Goal: Find specific page/section: Locate a particular part of the current website

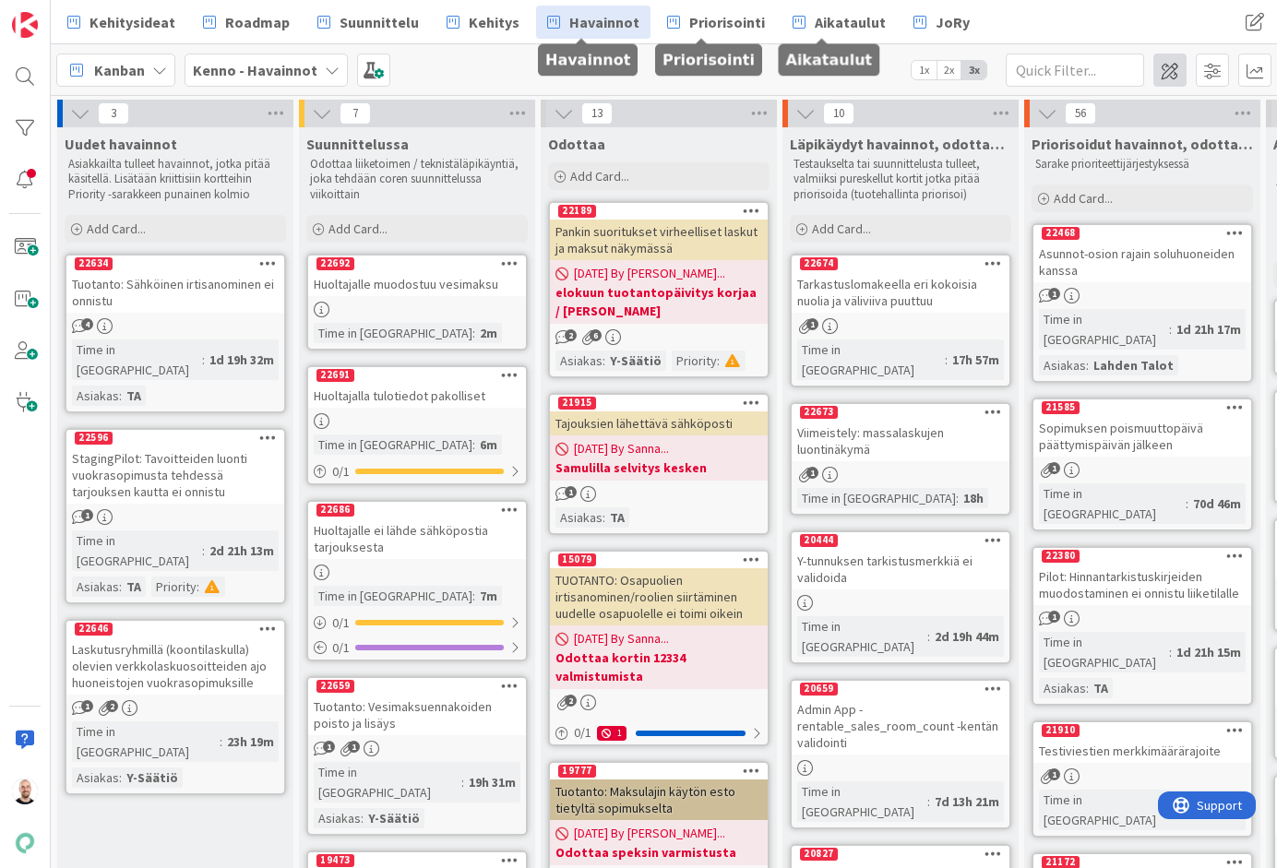
scroll to position [73, 0]
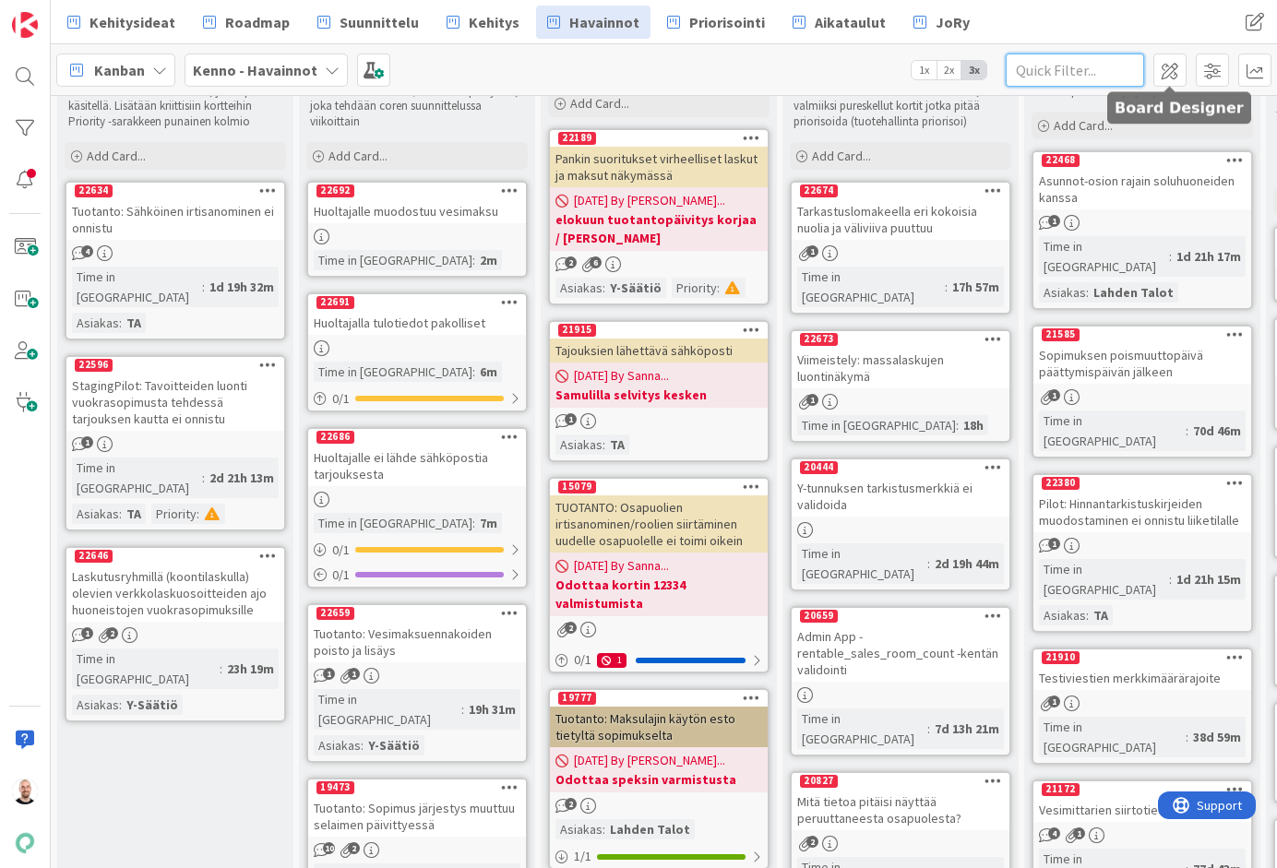
click at [1085, 71] on input "text" at bounding box center [1075, 70] width 138 height 33
paste input "22353"
type input "22353"
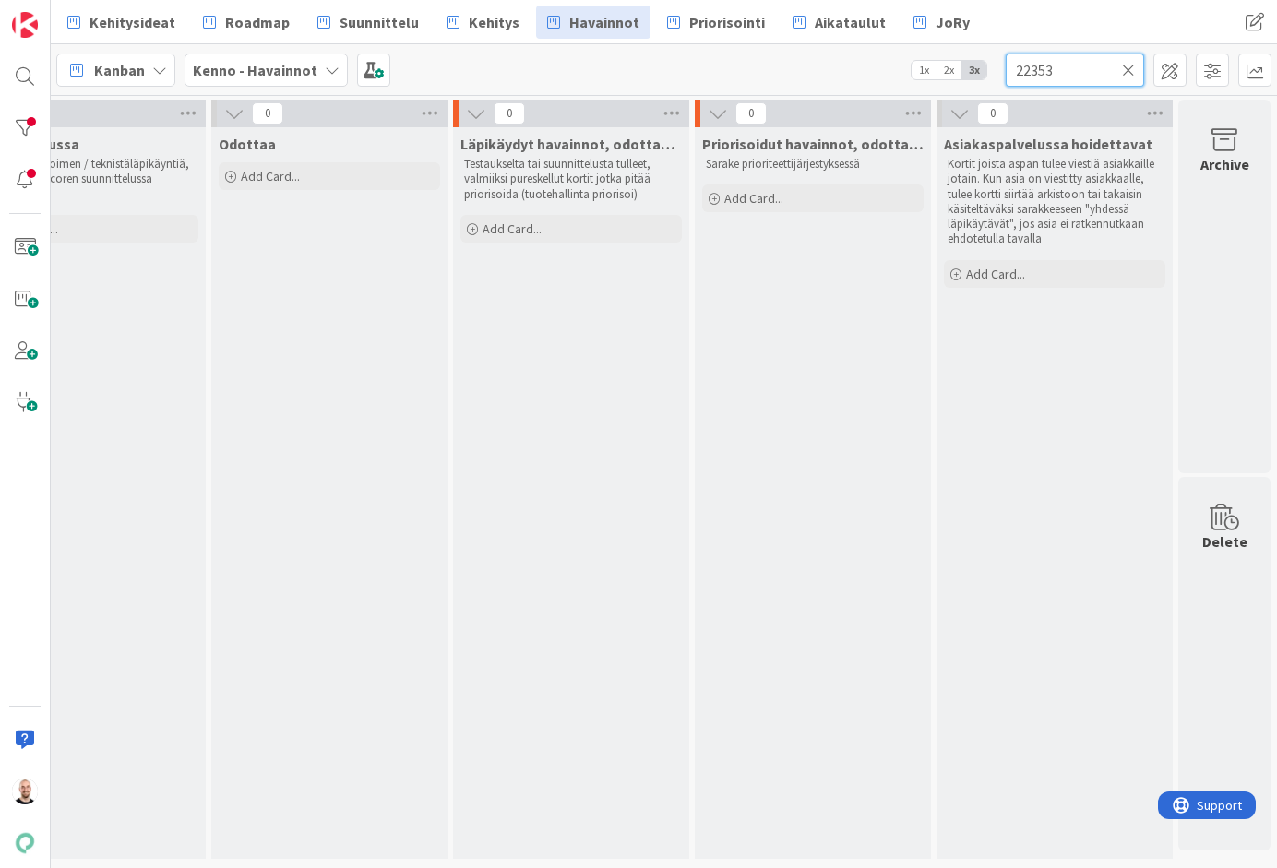
scroll to position [0, 329]
click at [18, 87] on div at bounding box center [24, 76] width 37 height 37
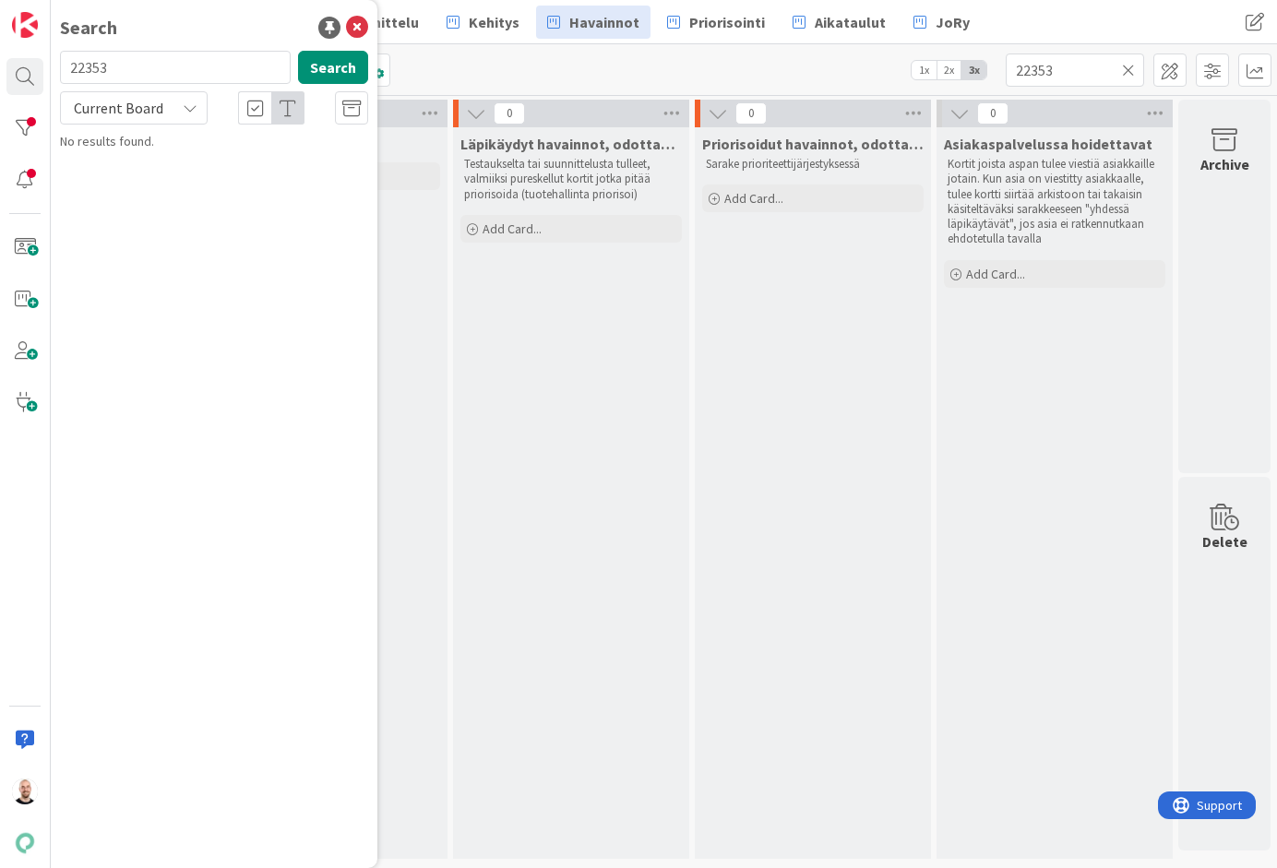
type input "22353"
click at [155, 110] on span "Current Board" at bounding box center [118, 108] width 89 height 18
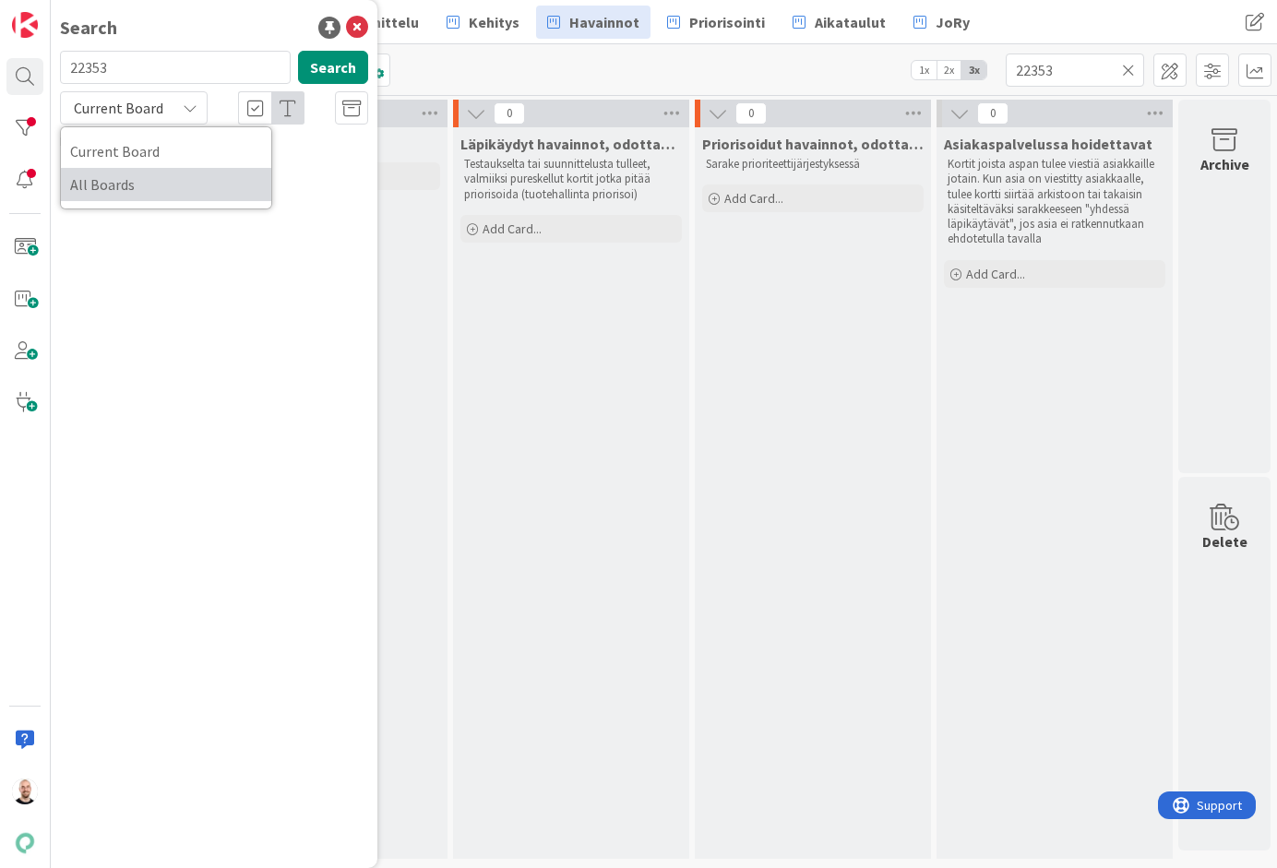
click at [167, 174] on span "All Boards" at bounding box center [166, 185] width 192 height 28
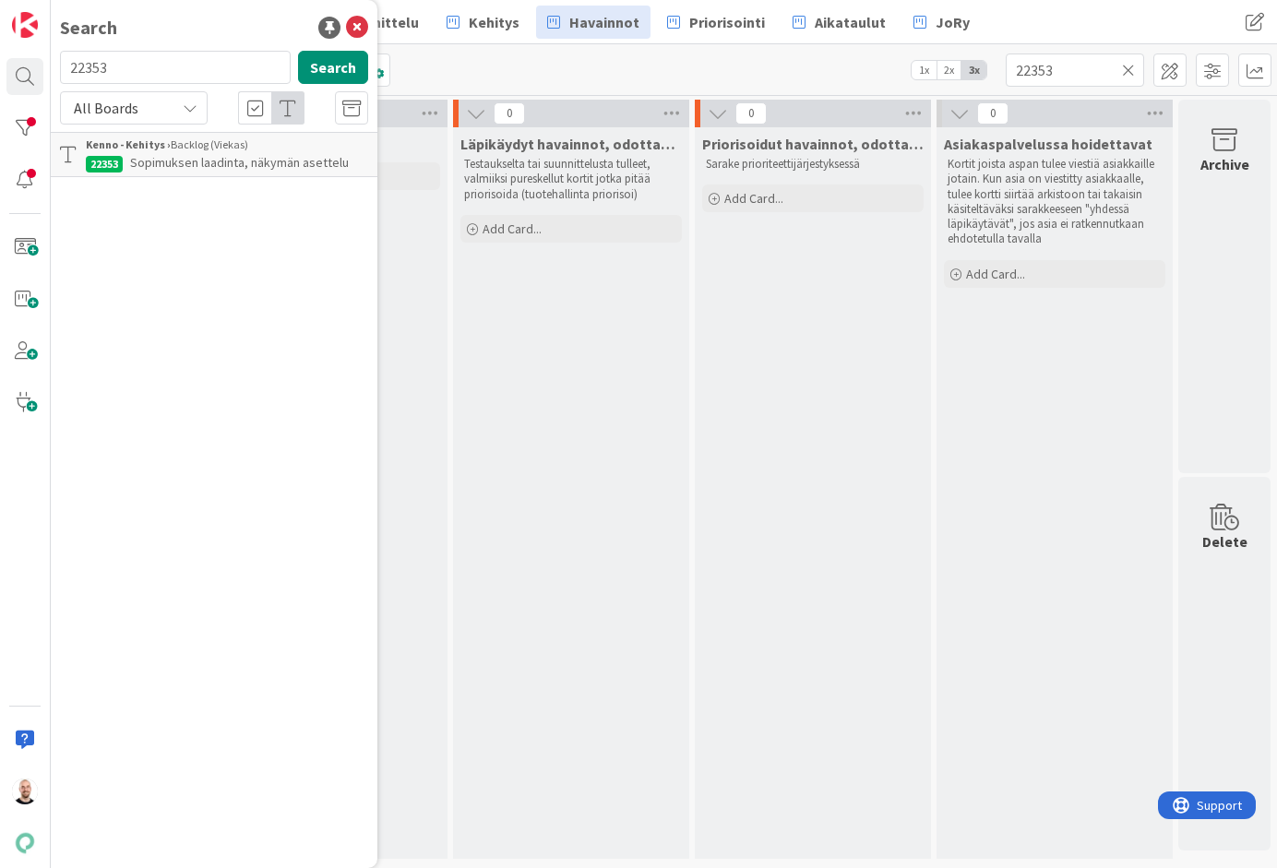
click at [223, 162] on span "Sopimuksen laadinta, näkymän asettelu" at bounding box center [239, 162] width 219 height 17
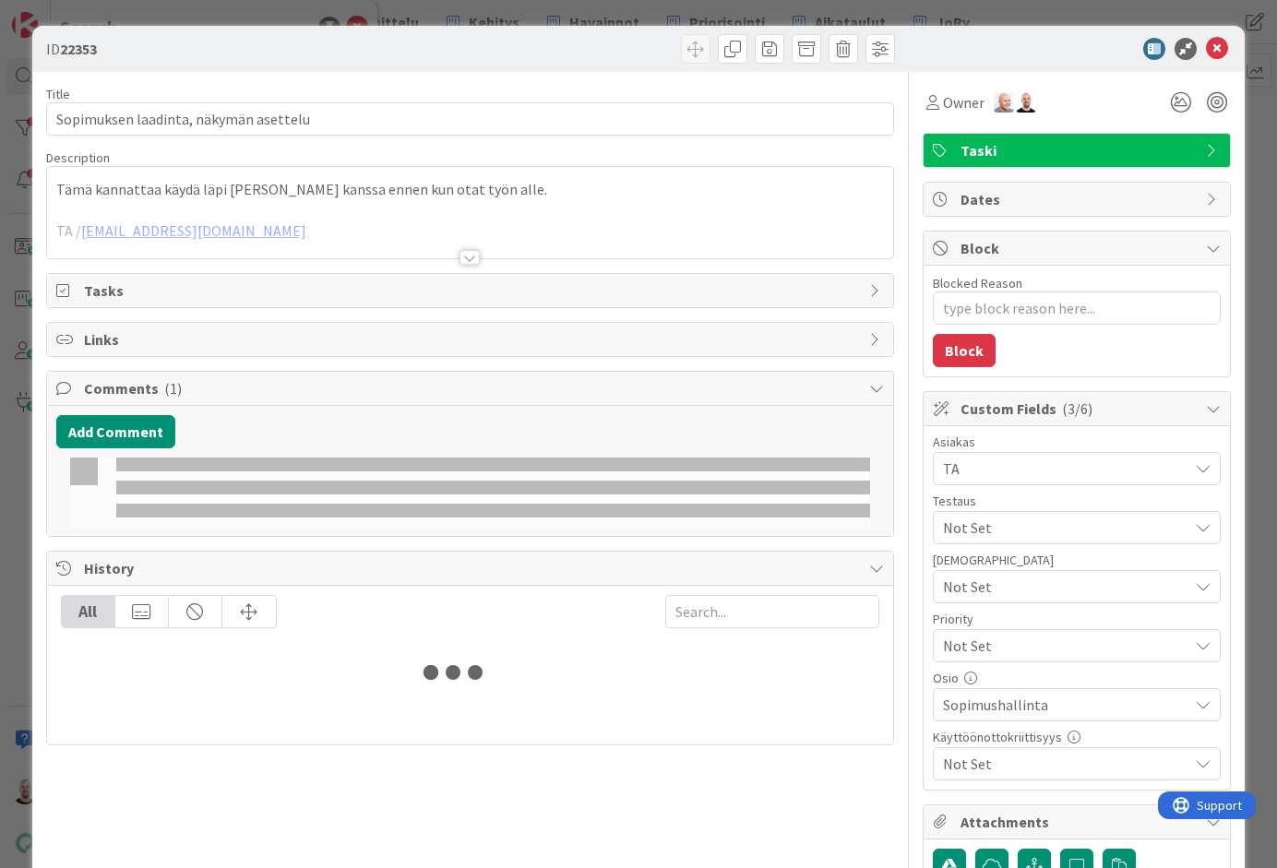
type textarea "x"
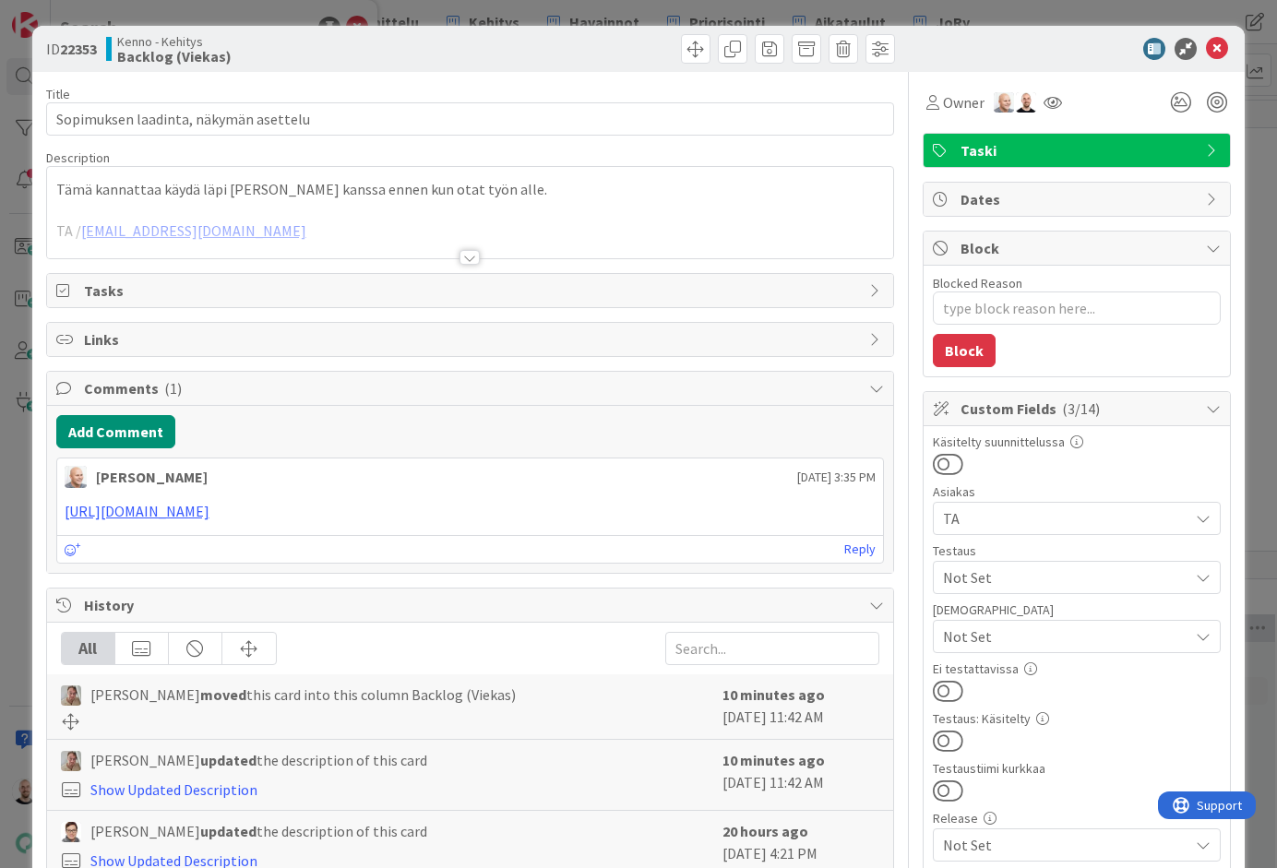
click at [470, 258] on div at bounding box center [469, 257] width 20 height 15
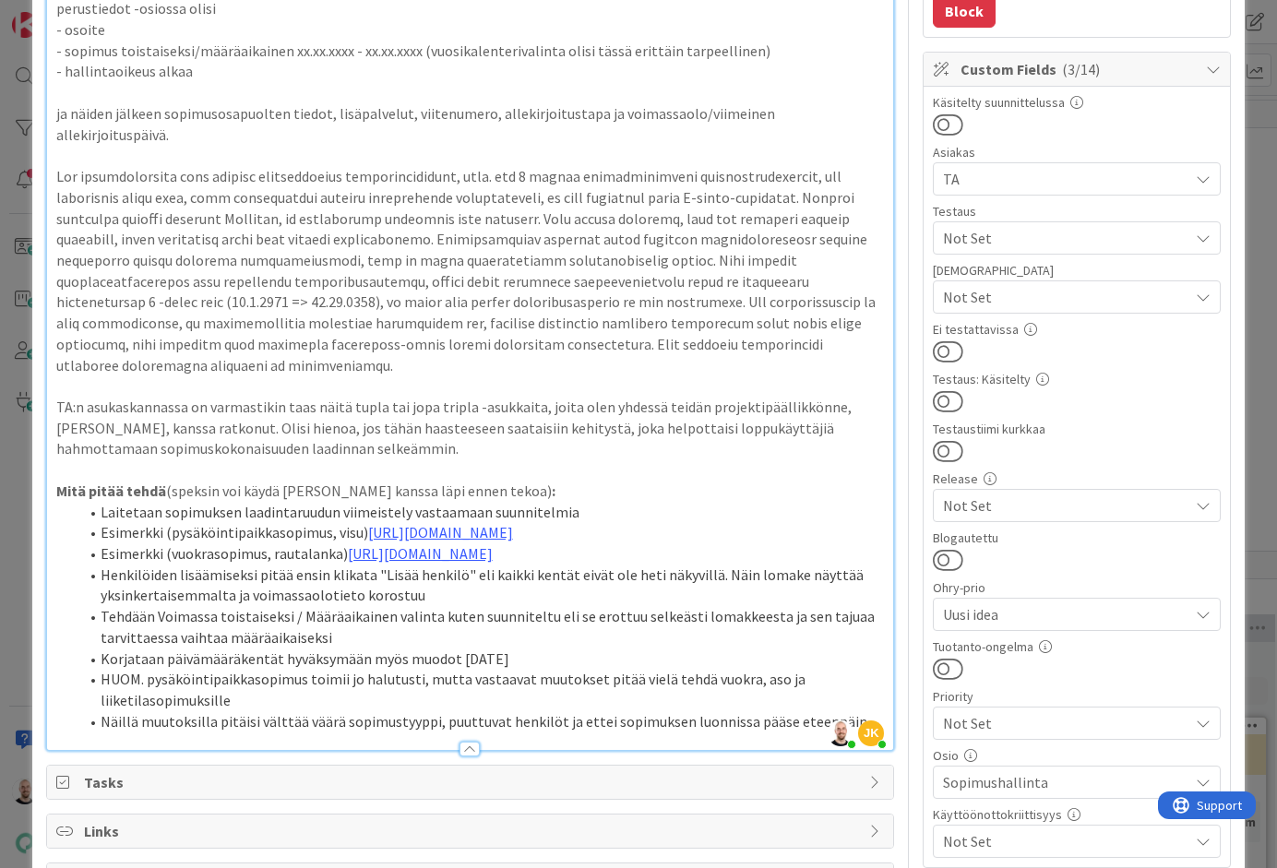
scroll to position [306, 0]
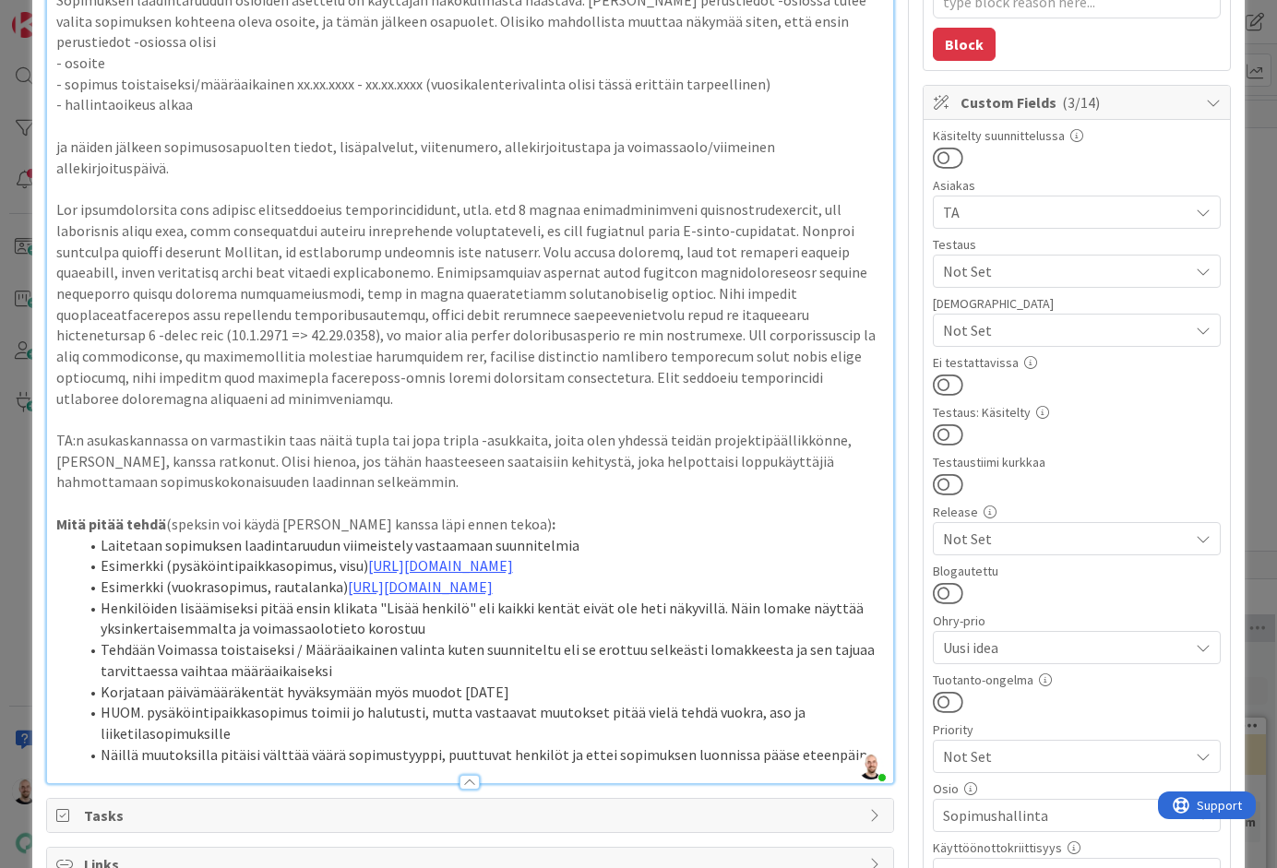
type textarea "x"
